Goal: Transaction & Acquisition: Purchase product/service

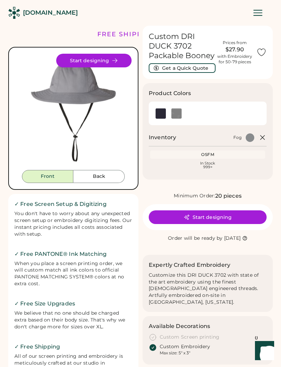
click at [83, 4] on div "[DOMAIN_NAME]" at bounding box center [140, 13] width 281 height 26
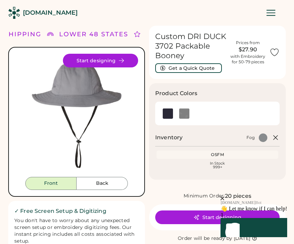
click at [103, 180] on button "Back" at bounding box center [102, 183] width 51 height 13
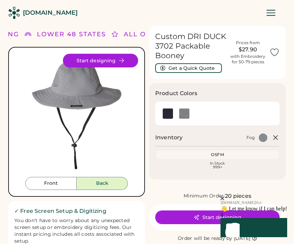
click at [112, 61] on button "Start designing" at bounding box center [100, 61] width 75 height 14
